Goal: Browse casually: Explore the website without a specific task or goal

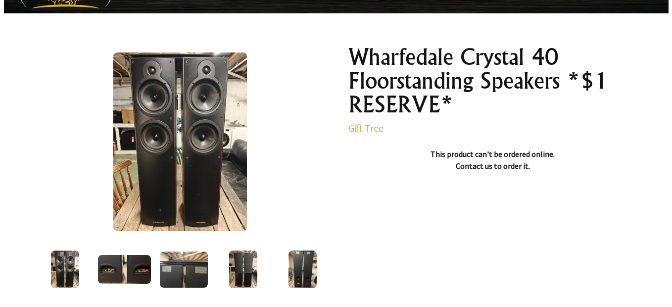
scroll to position [97, 0]
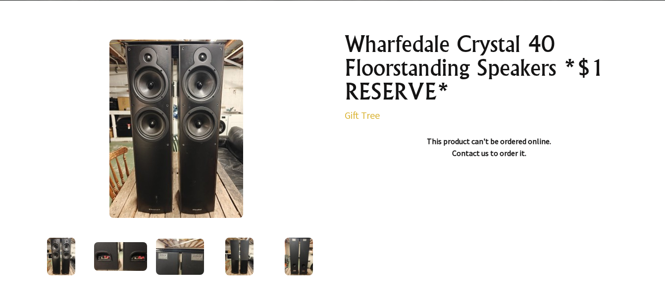
click at [171, 125] on img at bounding box center [176, 129] width 134 height 178
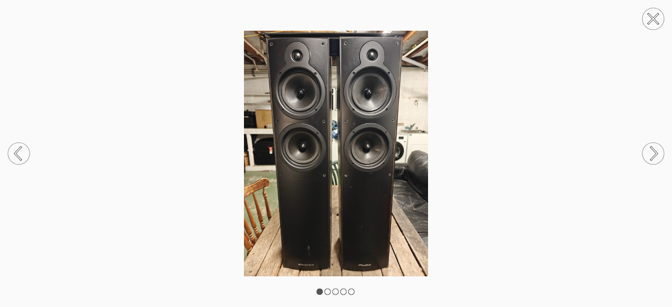
click at [656, 153] on icon at bounding box center [655, 154] width 6 height 12
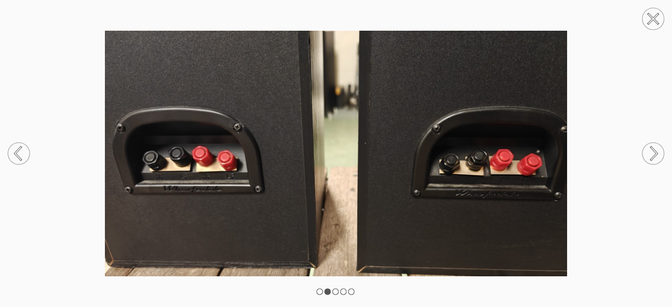
click at [655, 153] on icon at bounding box center [654, 153] width 38 height 52
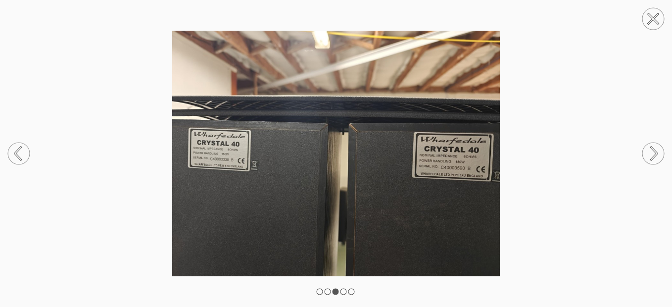
click at [654, 154] on circle at bounding box center [654, 154] width 22 height 22
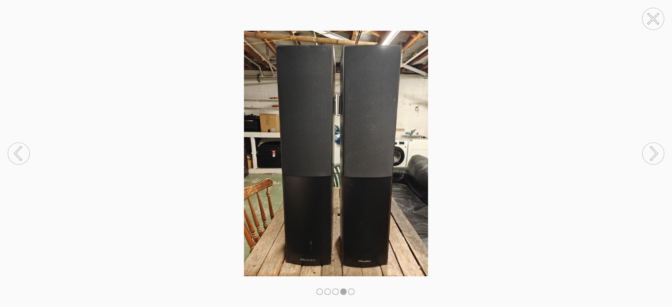
click at [654, 154] on circle at bounding box center [654, 154] width 22 height 22
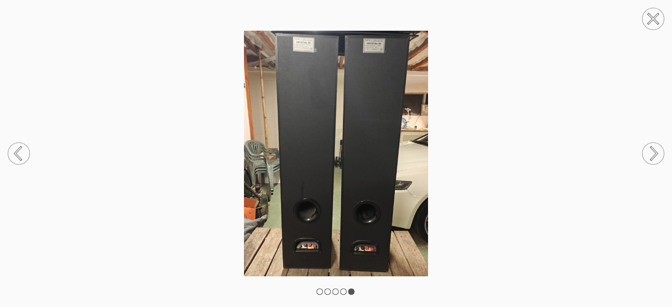
click at [654, 154] on circle at bounding box center [654, 154] width 22 height 22
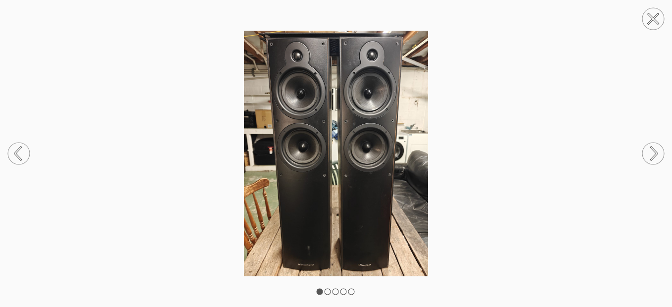
click at [654, 154] on circle at bounding box center [654, 154] width 22 height 22
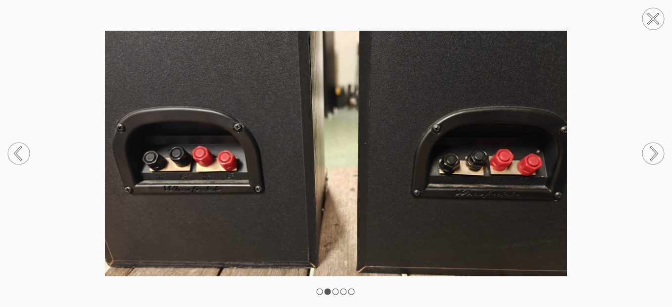
click at [654, 154] on circle at bounding box center [654, 154] width 22 height 22
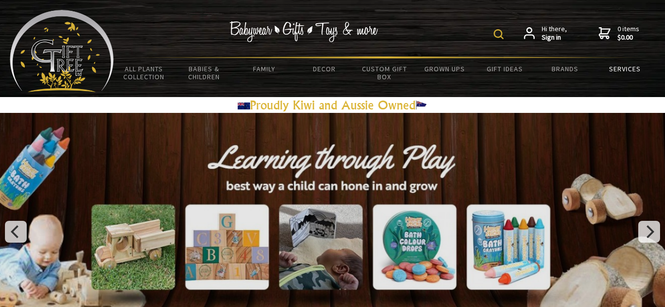
click at [629, 69] on link "Services" at bounding box center [625, 68] width 60 height 21
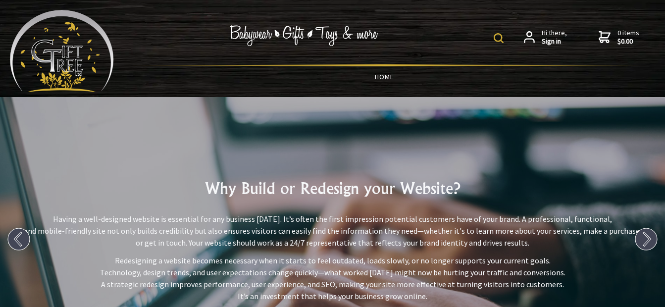
click at [382, 77] on link "HOME" at bounding box center [384, 76] width 541 height 21
